Goal: Navigation & Orientation: Find specific page/section

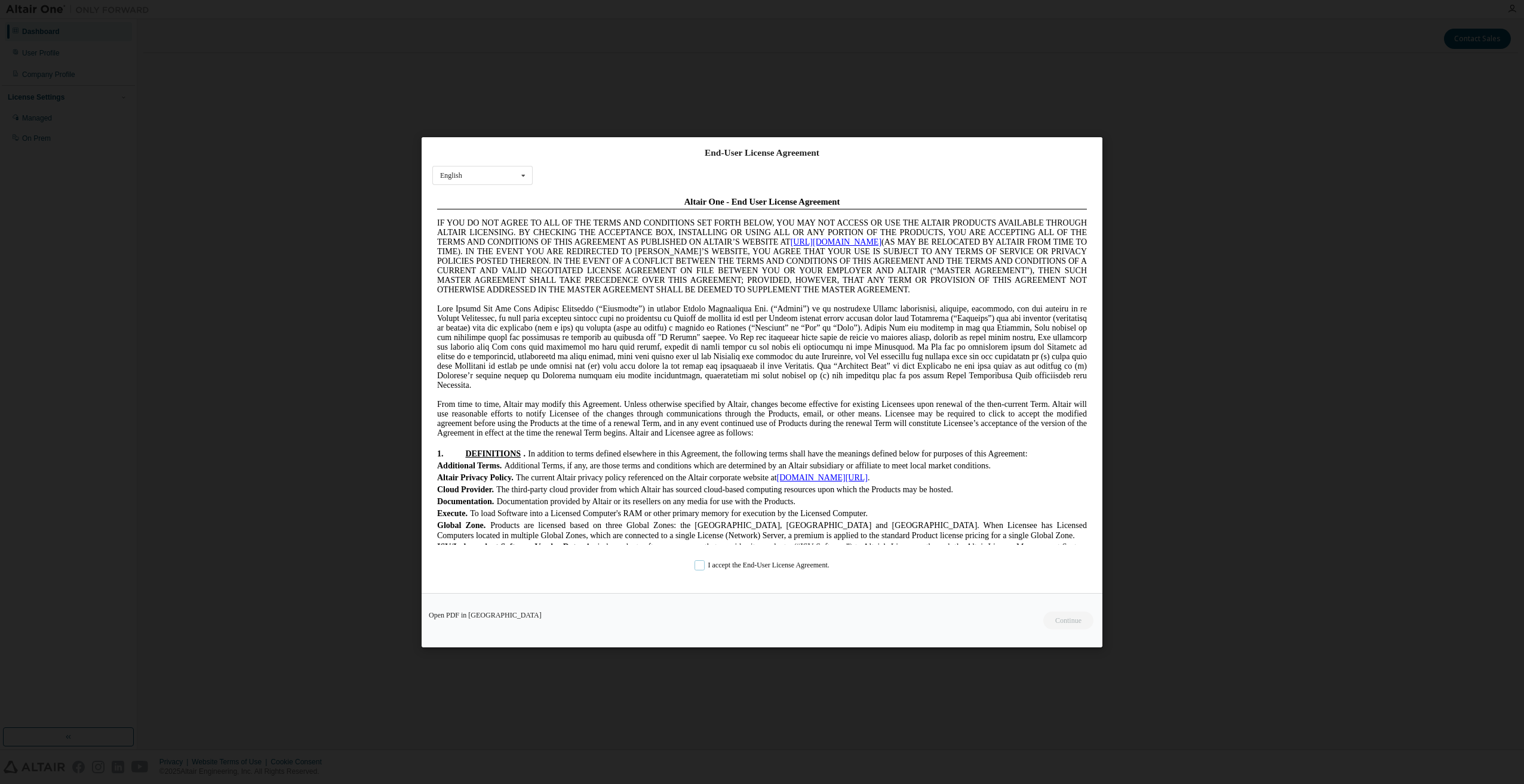
click at [698, 564] on label "I accept the End-User License Agreement." at bounding box center [762, 564] width 135 height 10
click at [1068, 620] on button "Continue" at bounding box center [1067, 620] width 51 height 18
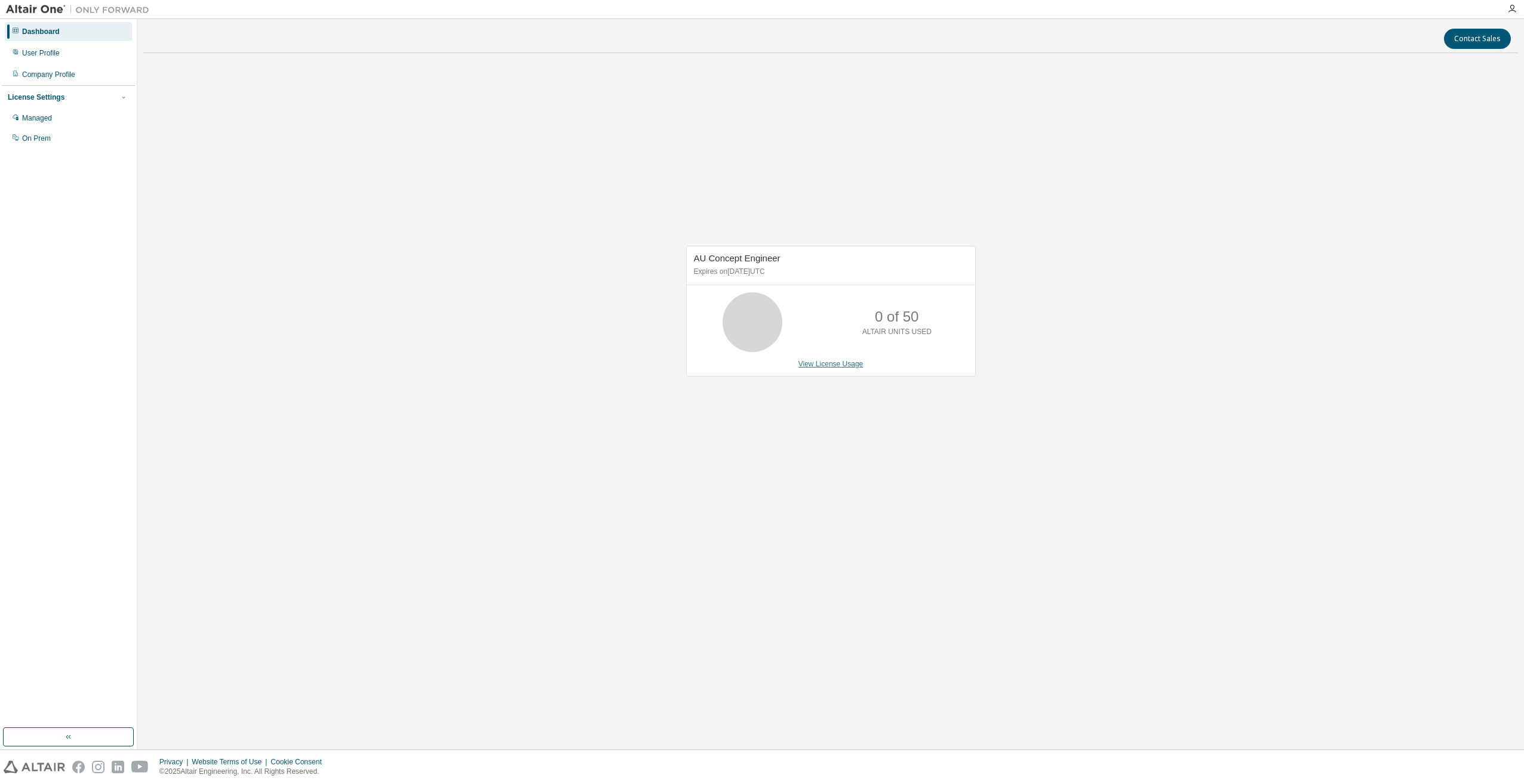
click at [837, 360] on link "View License Usage" at bounding box center [830, 364] width 65 height 8
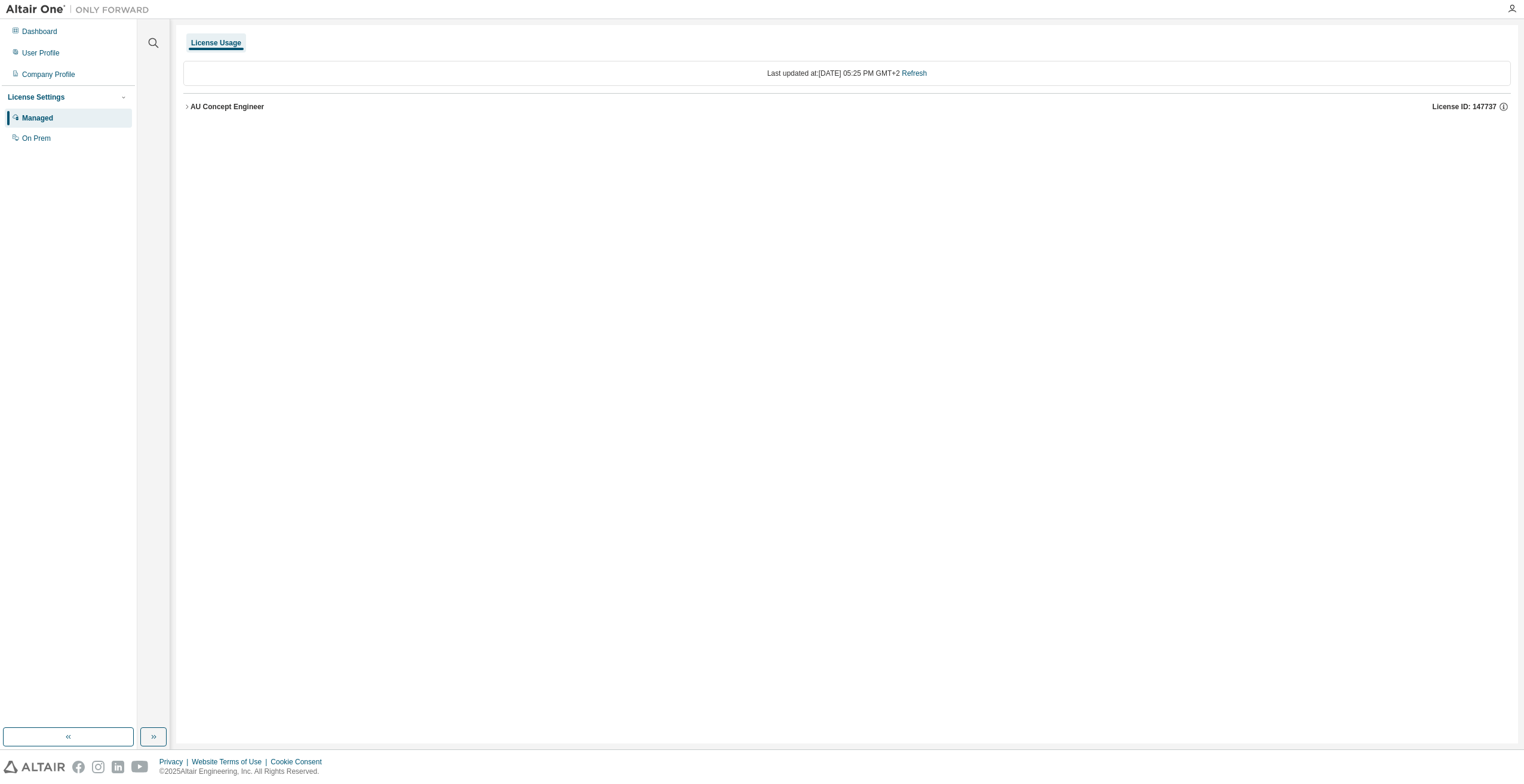
click at [49, 119] on div "Managed" at bounding box center [38, 118] width 31 height 10
click at [59, 52] on div "User Profile" at bounding box center [68, 53] width 127 height 19
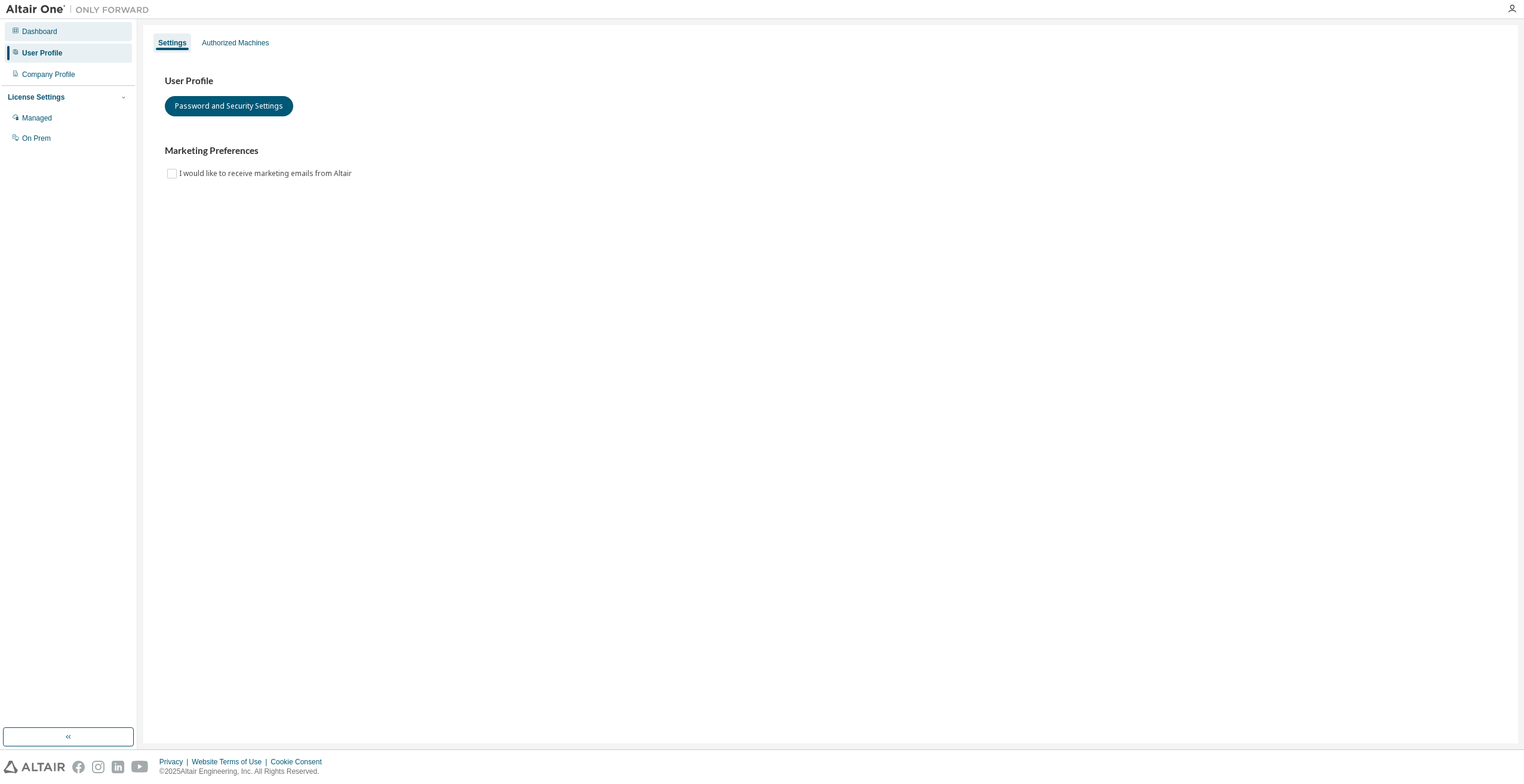
click at [53, 35] on div "Dashboard" at bounding box center [39, 31] width 35 height 10
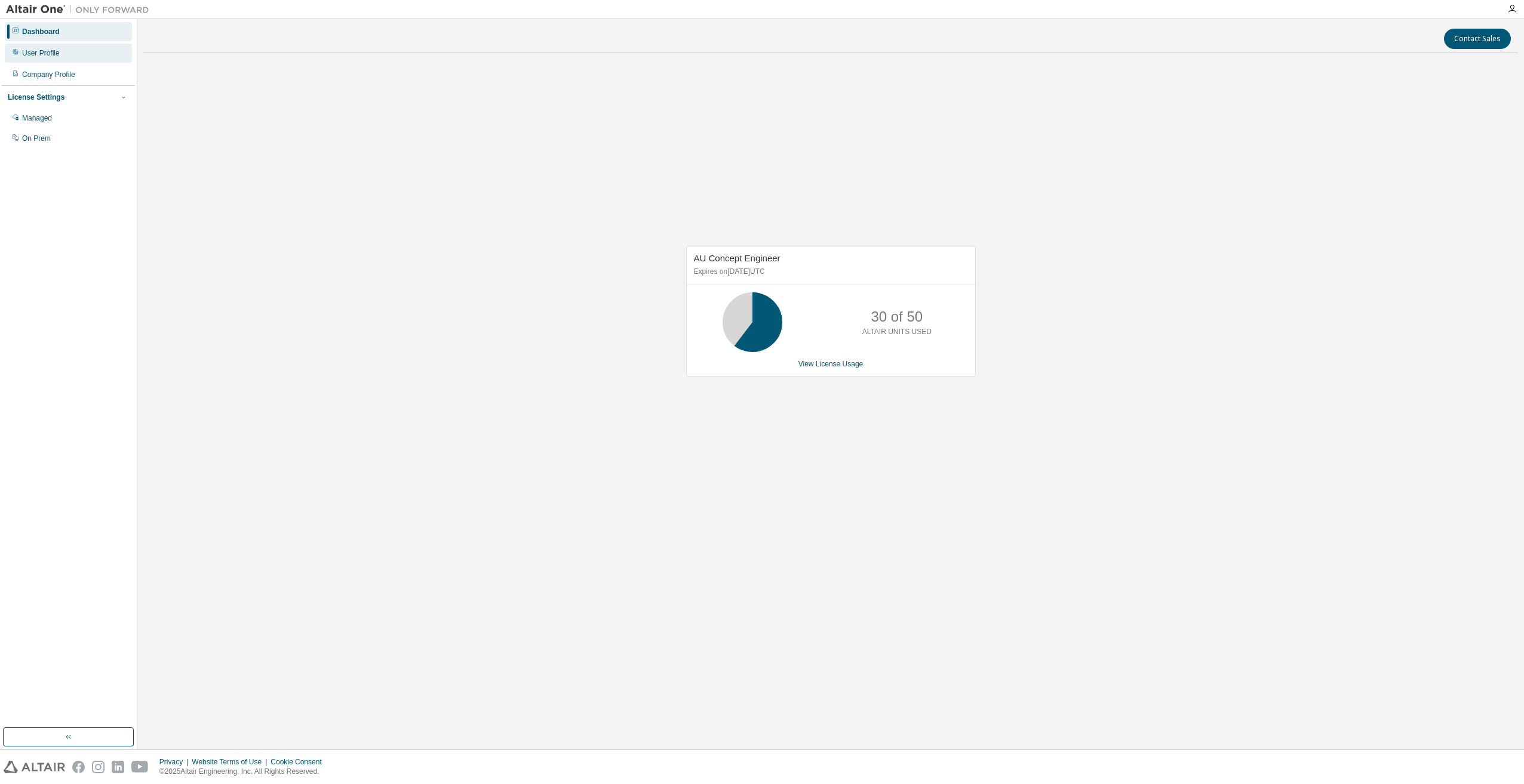
click at [59, 52] on div "User Profile" at bounding box center [68, 53] width 127 height 19
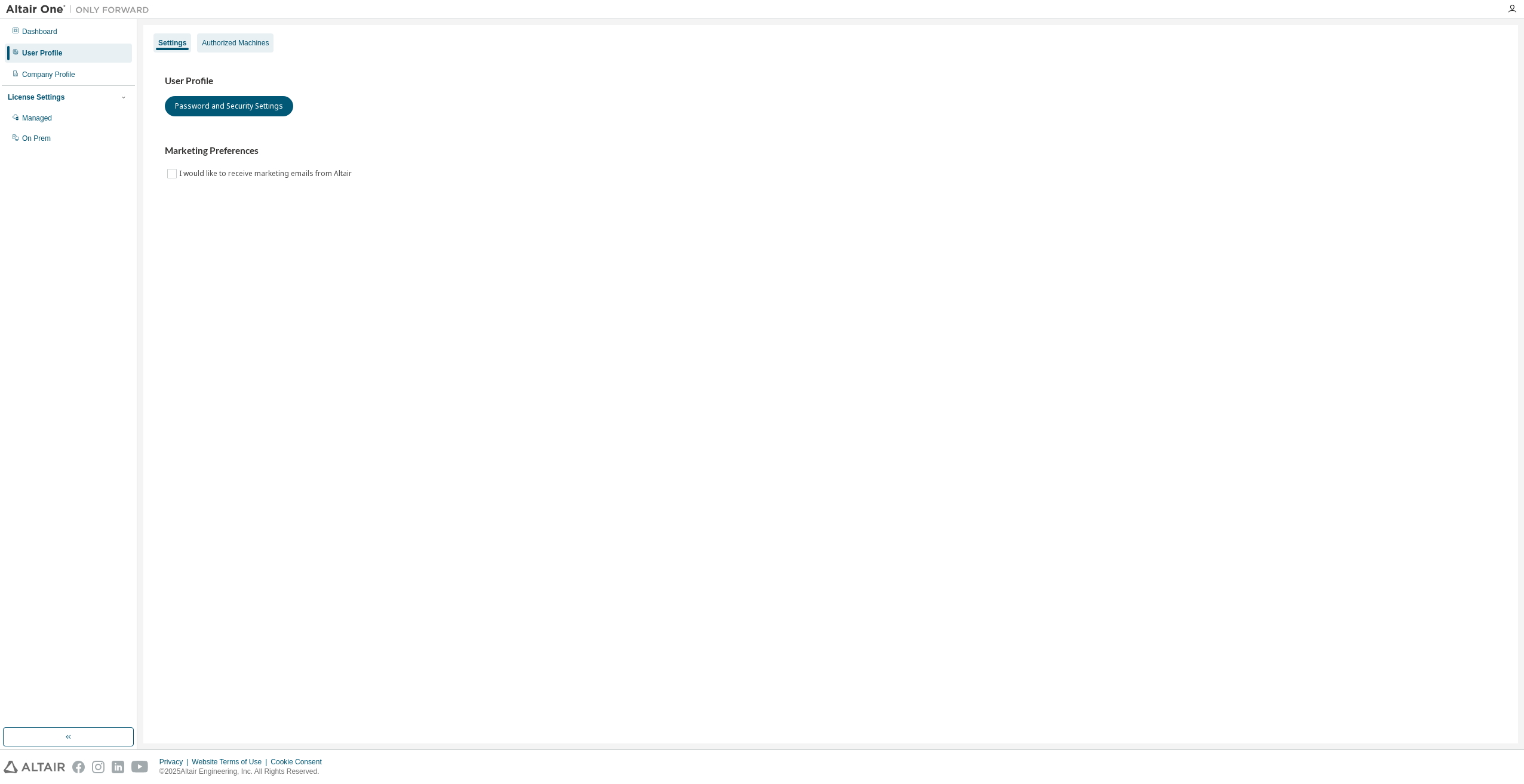
click at [228, 41] on div "Authorized Machines" at bounding box center [235, 43] width 67 height 10
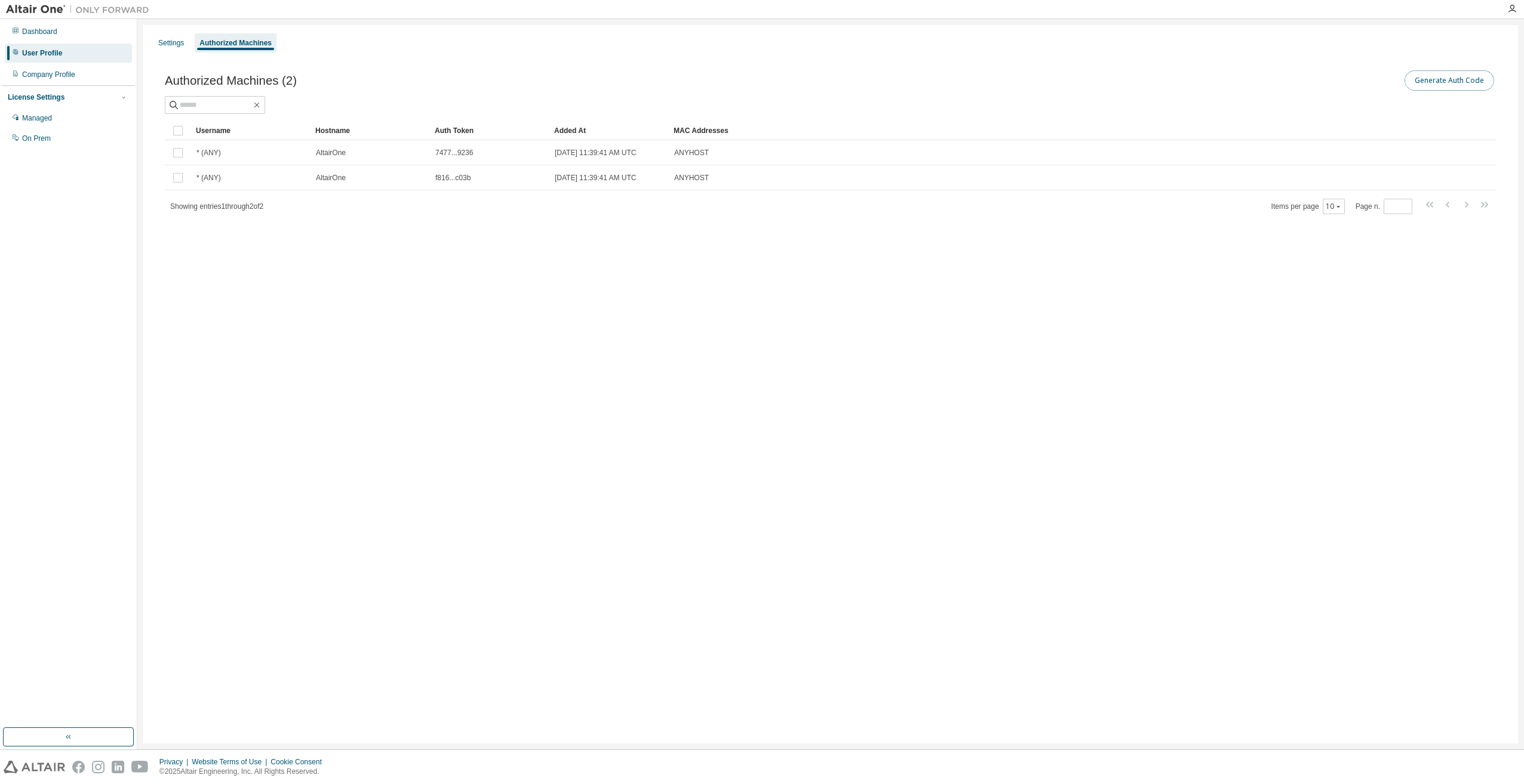
click at [1468, 80] on button "Generate Auth Code" at bounding box center [1449, 81] width 90 height 21
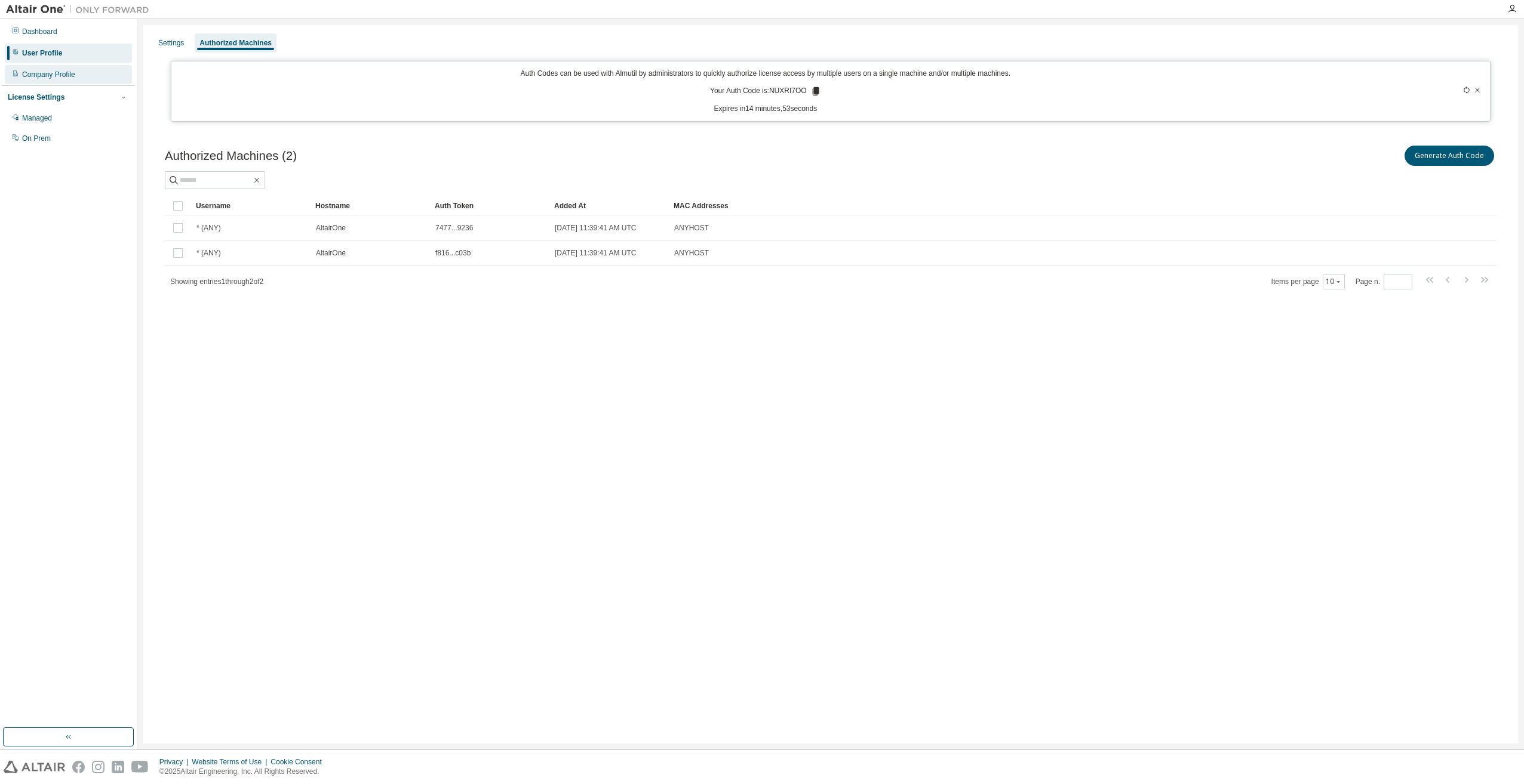
click at [79, 80] on div "Company Profile" at bounding box center [68, 74] width 127 height 19
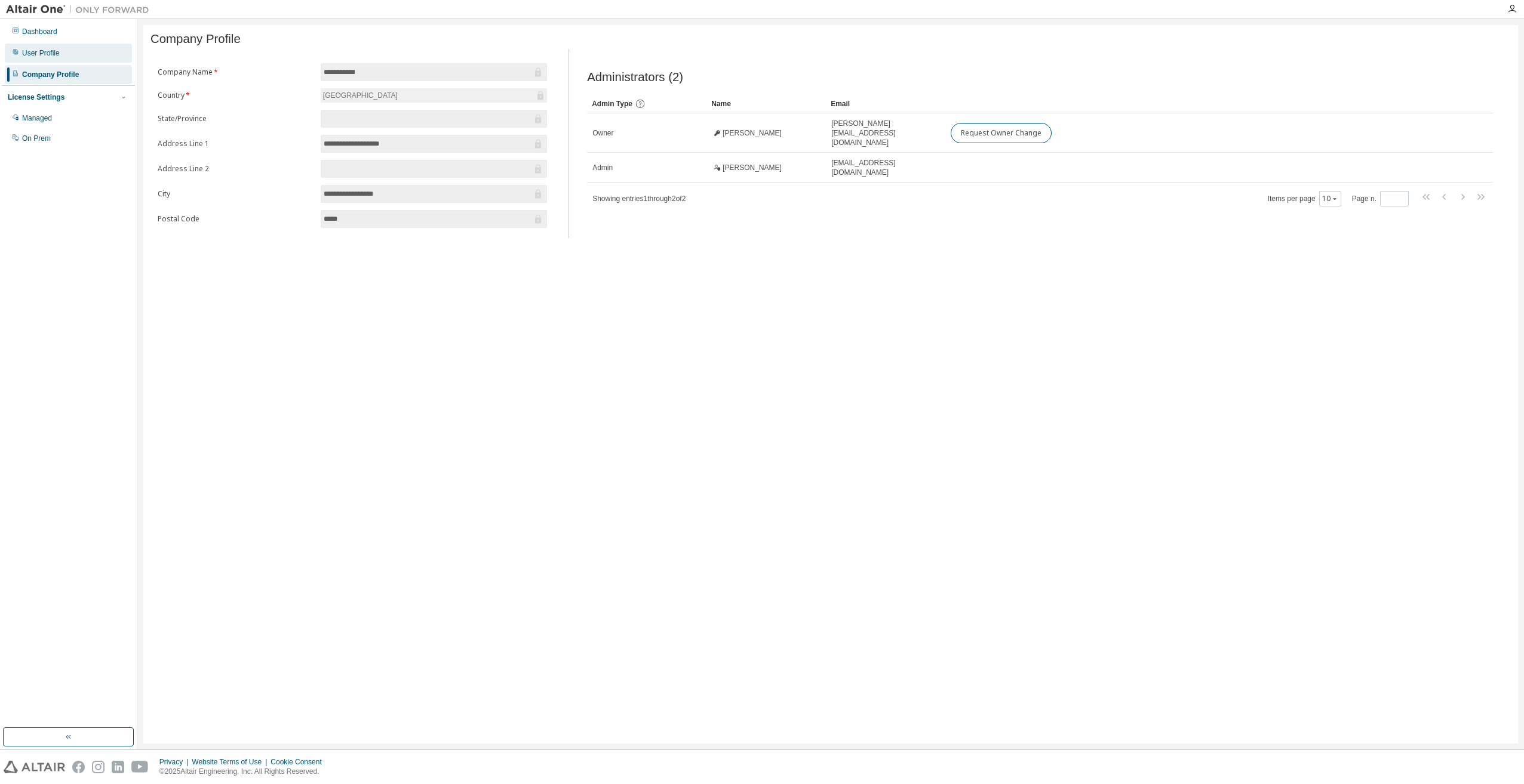
click at [74, 58] on div "User Profile" at bounding box center [68, 53] width 127 height 19
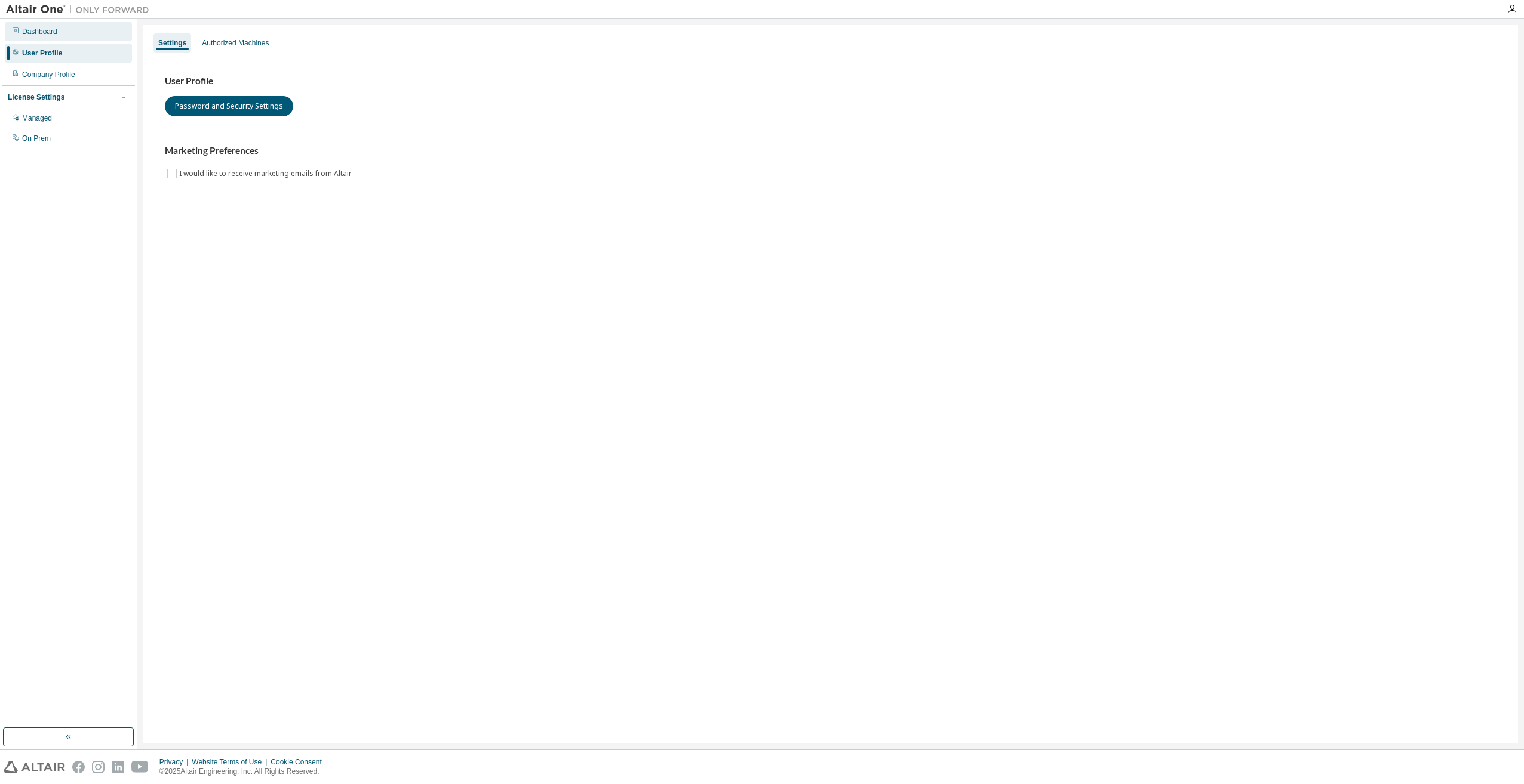
click at [80, 39] on div "Dashboard" at bounding box center [68, 31] width 127 height 19
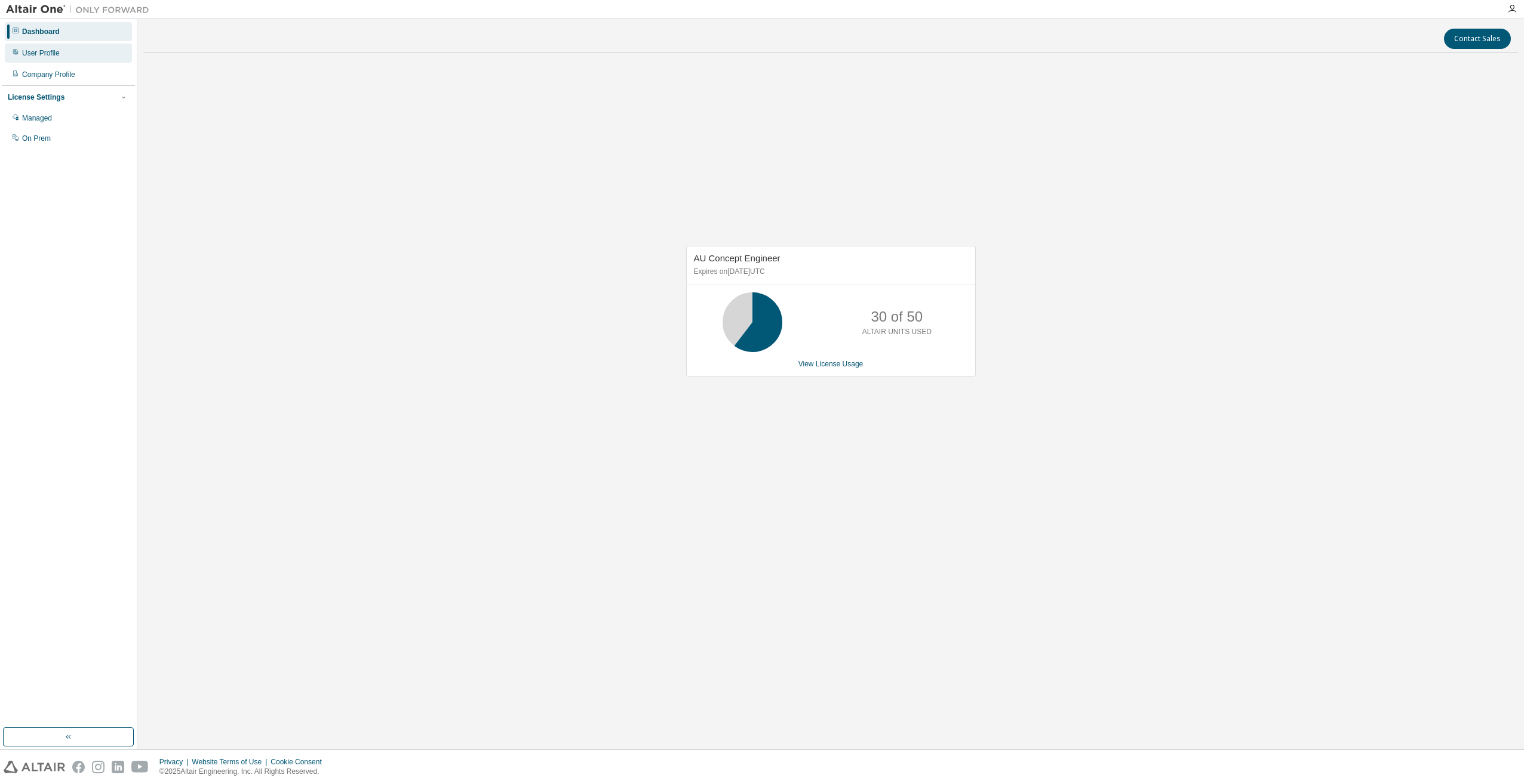
click at [78, 51] on div "User Profile" at bounding box center [68, 53] width 127 height 19
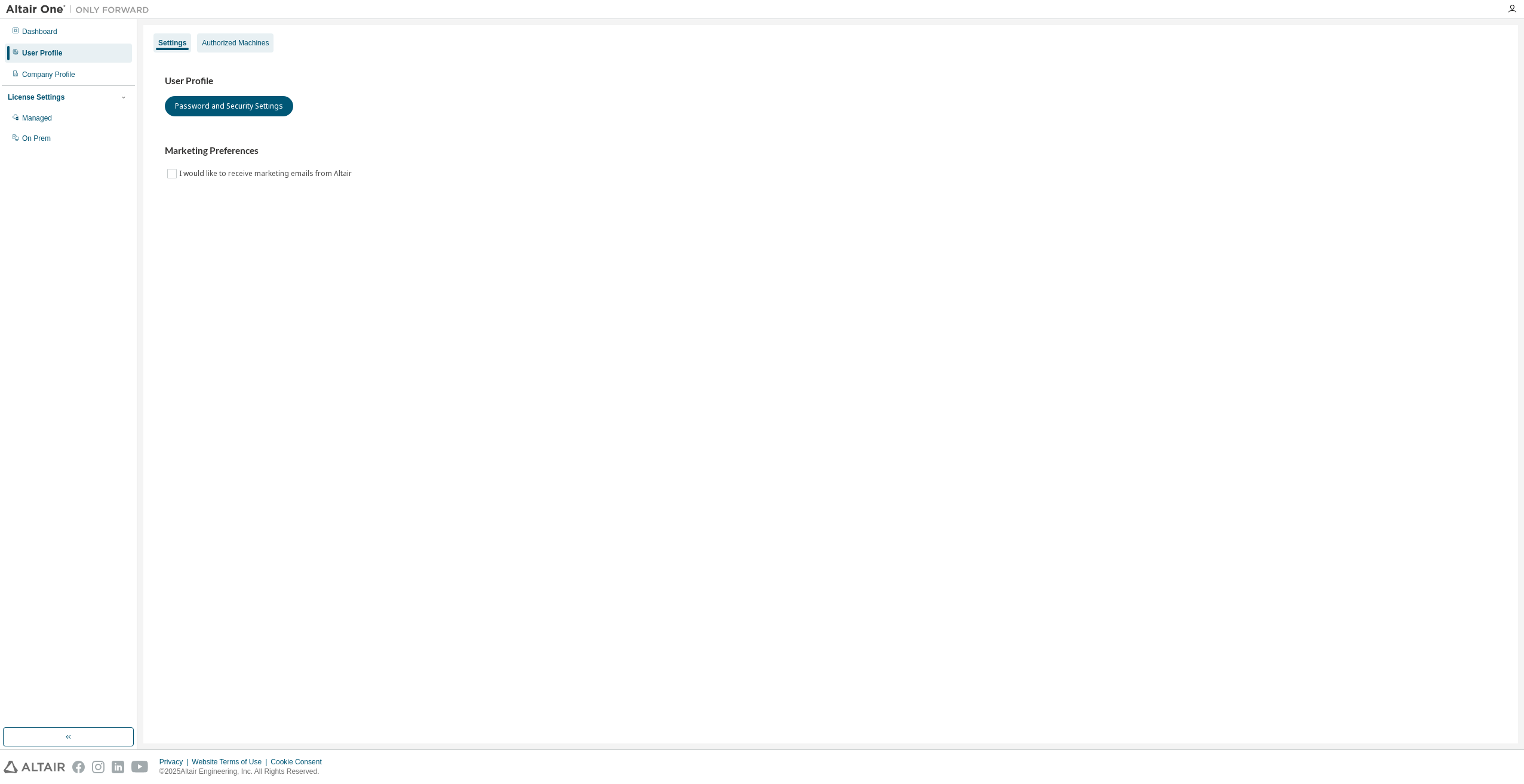
click at [204, 47] on div "Authorized Machines" at bounding box center [235, 43] width 67 height 10
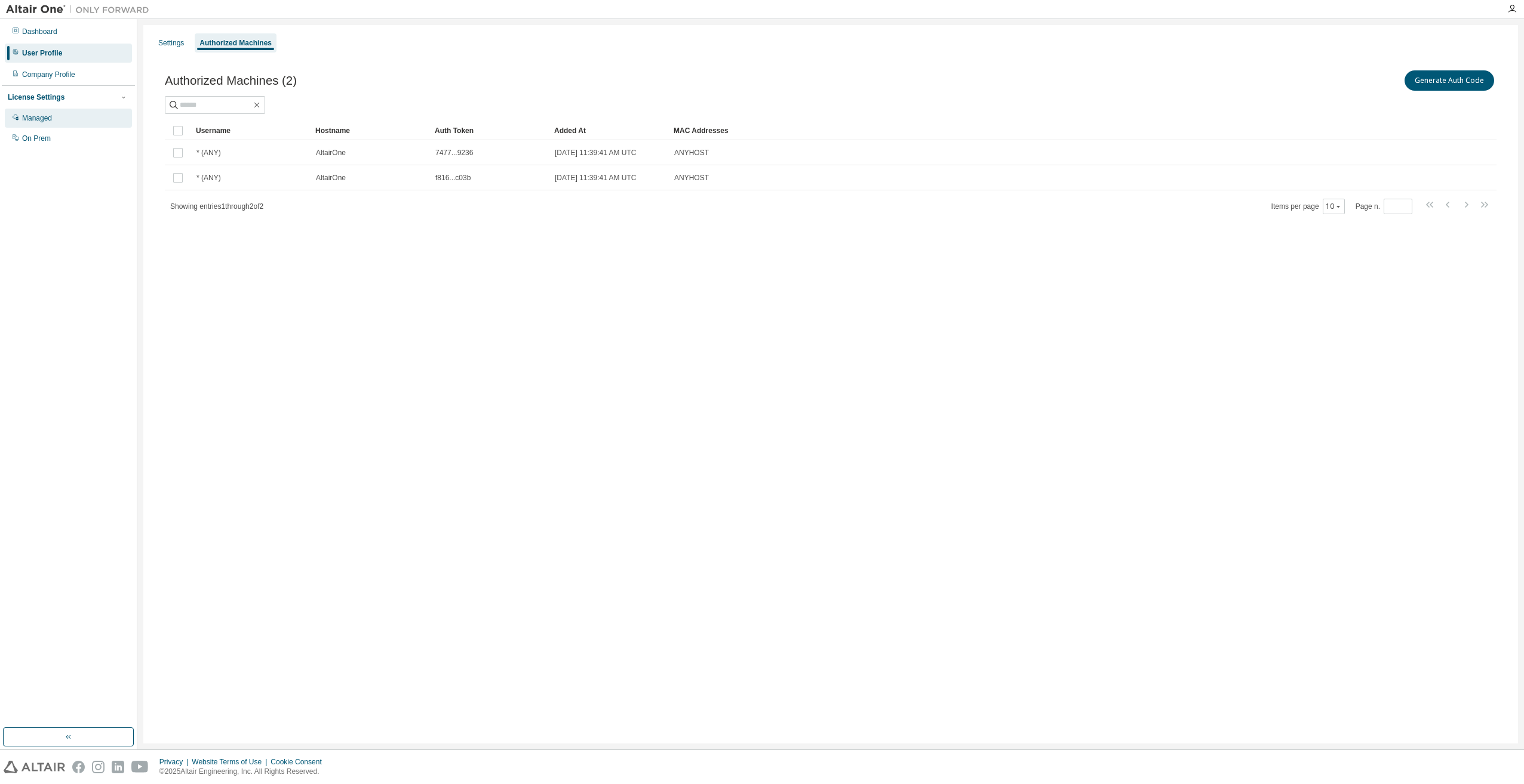
click at [67, 124] on div "Managed" at bounding box center [68, 117] width 127 height 19
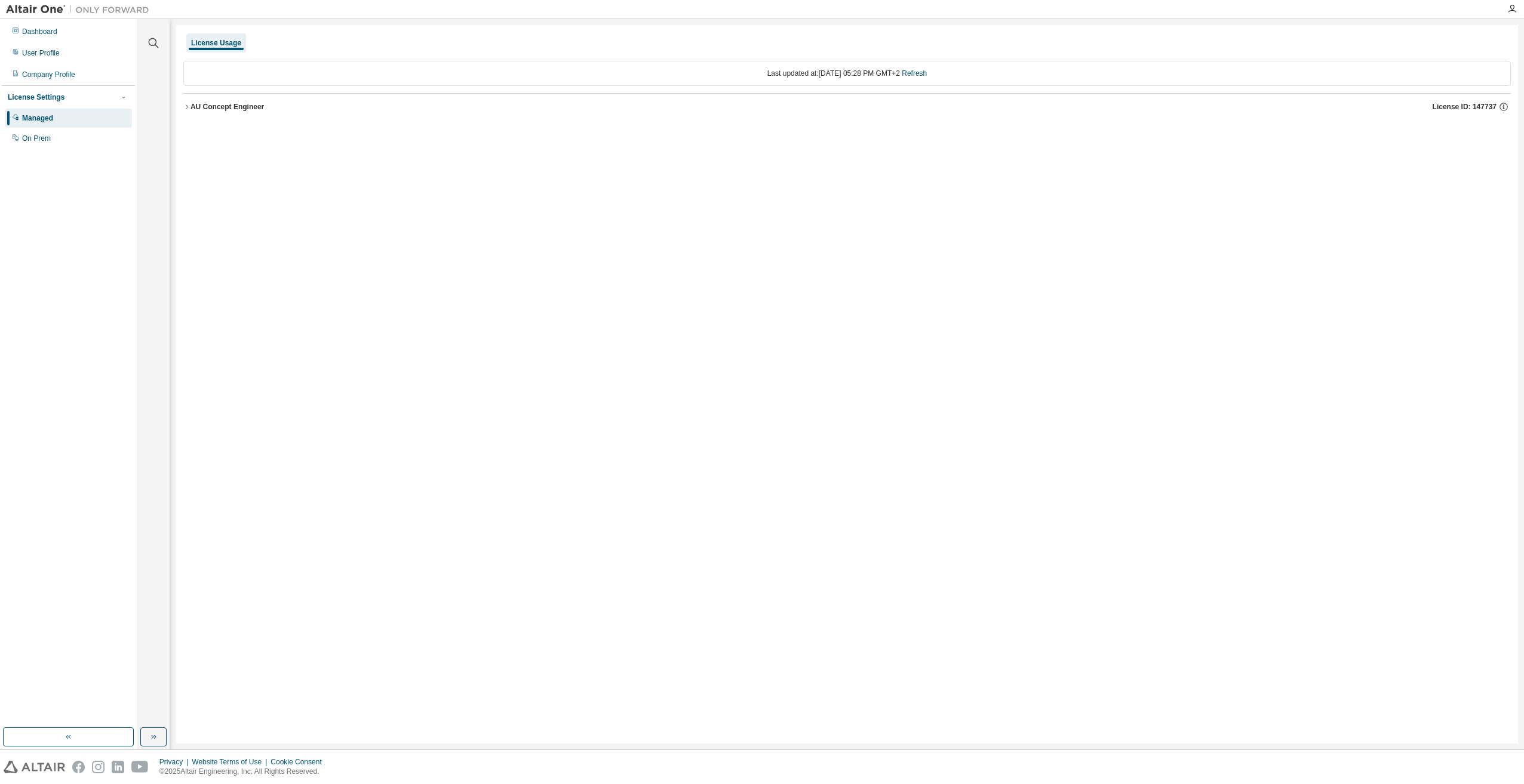
click at [196, 108] on div "AU Concept Engineer" at bounding box center [227, 107] width 74 height 10
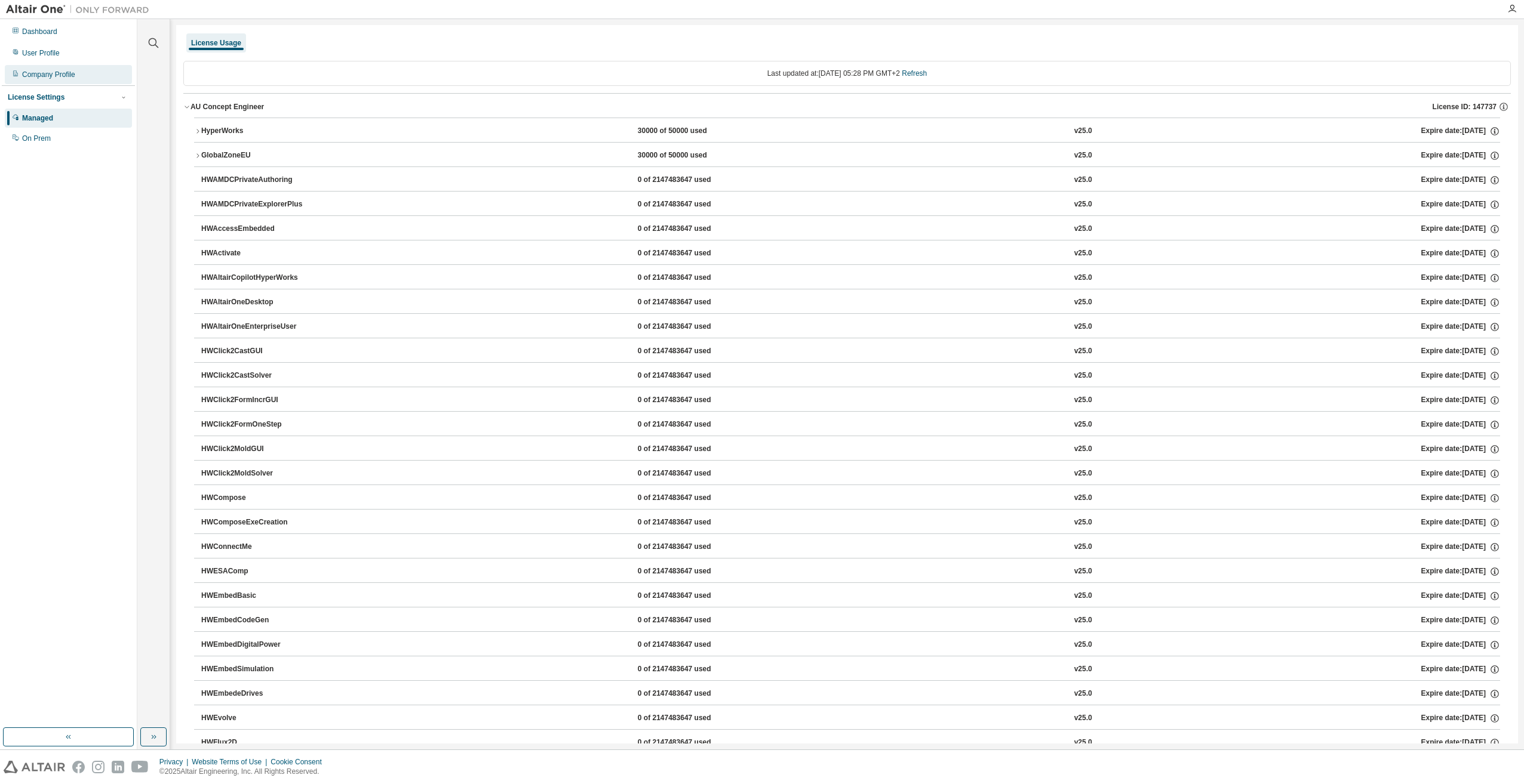
click at [54, 76] on div "Company Profile" at bounding box center [48, 74] width 53 height 10
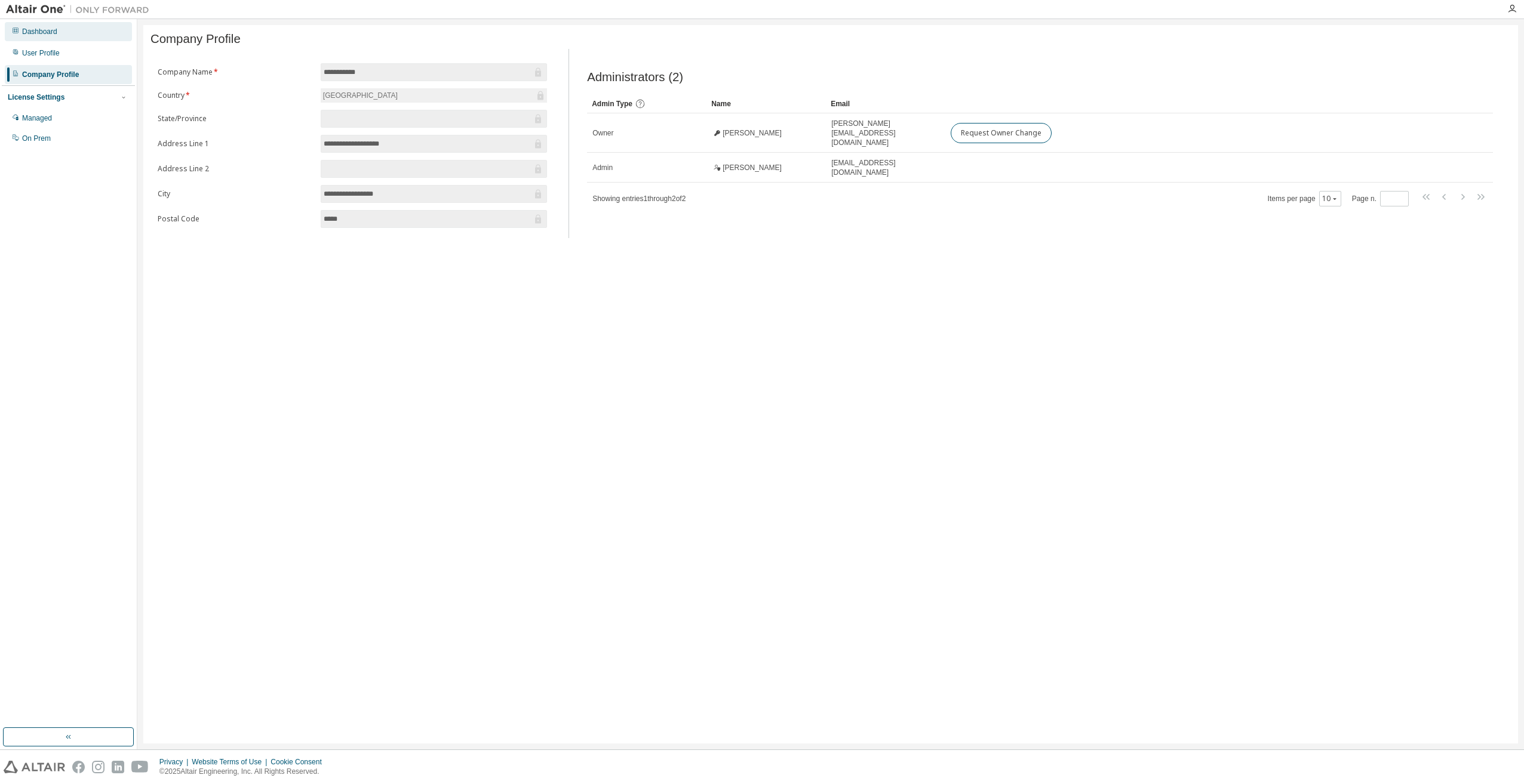
click at [70, 38] on div "Dashboard" at bounding box center [68, 31] width 127 height 19
